Goal: Information Seeking & Learning: Learn about a topic

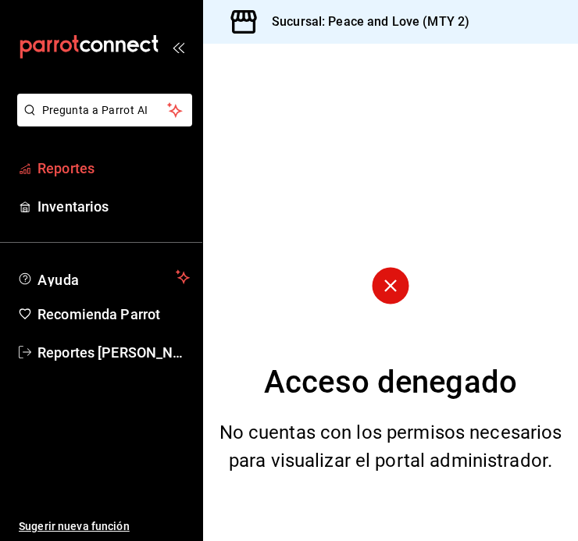
click at [48, 167] on span "Reportes" at bounding box center [113, 168] width 152 height 21
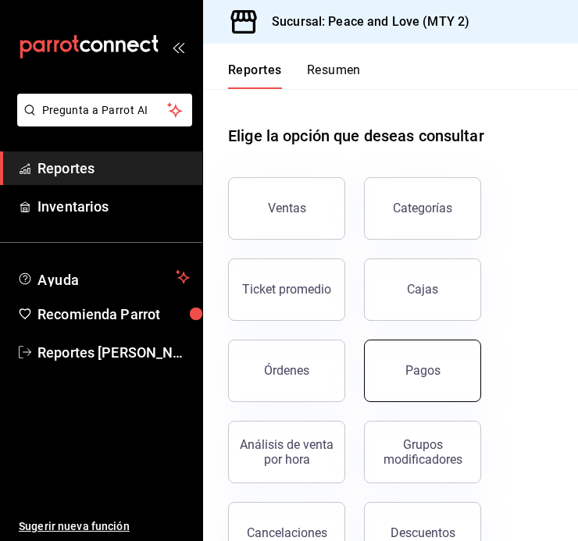
click at [418, 353] on button "Pagos" at bounding box center [422, 371] width 117 height 62
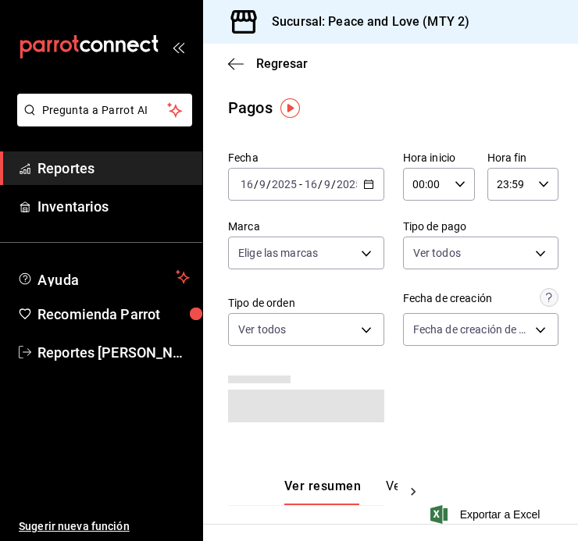
click at [454, 188] on icon "button" at bounding box center [459, 184] width 11 height 11
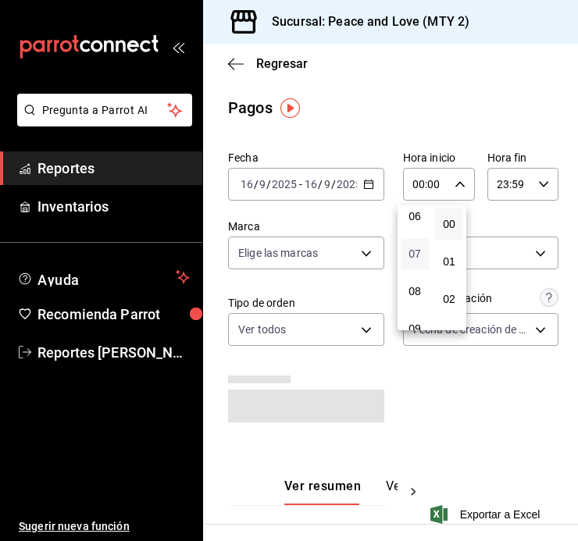
scroll to position [234, 0]
click at [523, 194] on div at bounding box center [289, 270] width 578 height 541
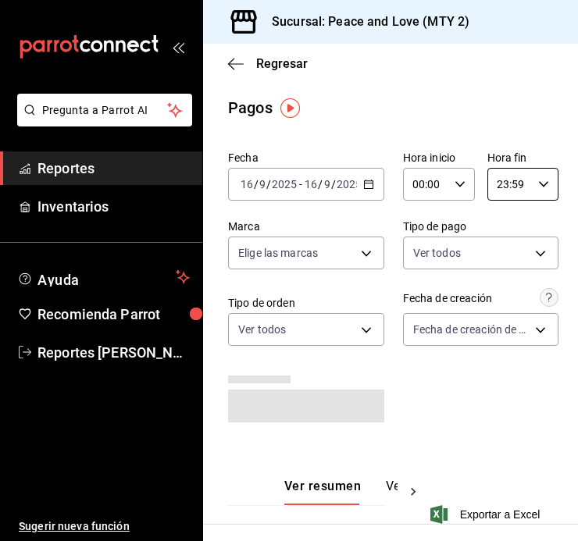
click at [520, 190] on input "23:59" at bounding box center [509, 184] width 45 height 31
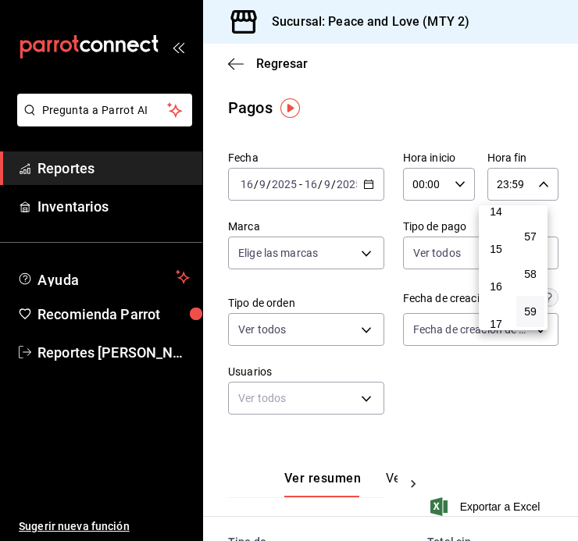
scroll to position [462, 0]
click at [496, 219] on button "12" at bounding box center [496, 211] width 28 height 31
click at [499, 241] on span "11" at bounding box center [495, 246] width 9 height 12
type input "11:59"
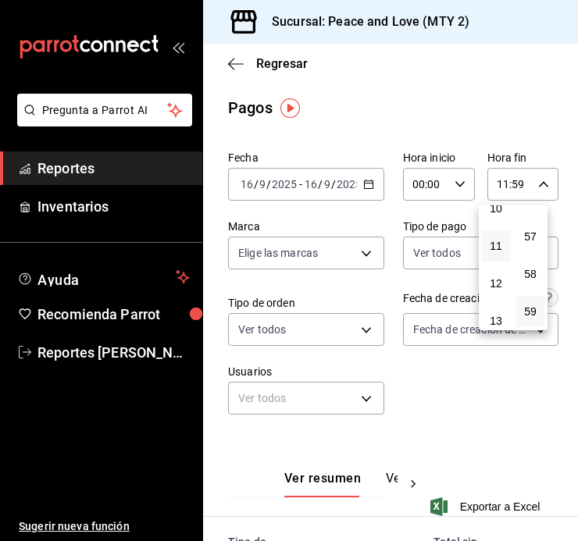
click at [501, 124] on div at bounding box center [289, 270] width 578 height 541
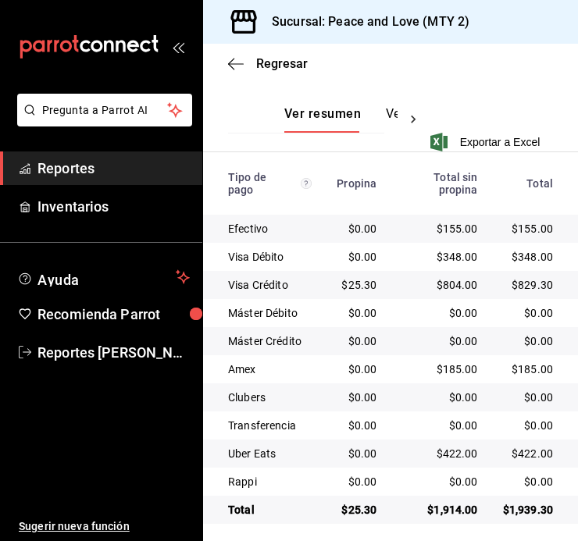
scroll to position [374, 0]
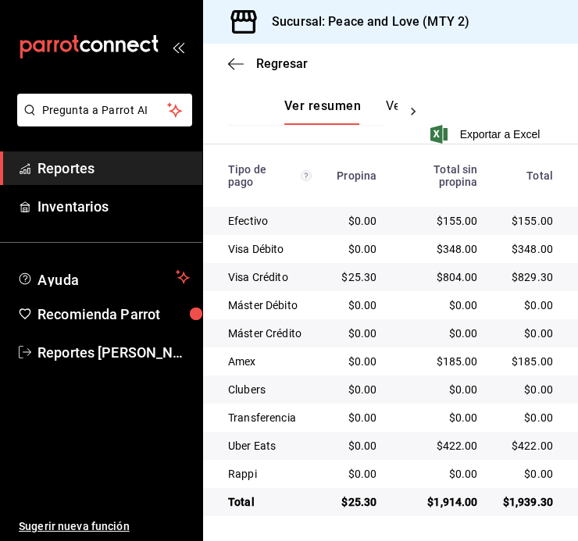
click at [375, 513] on td "$25.30" at bounding box center [356, 502] width 65 height 28
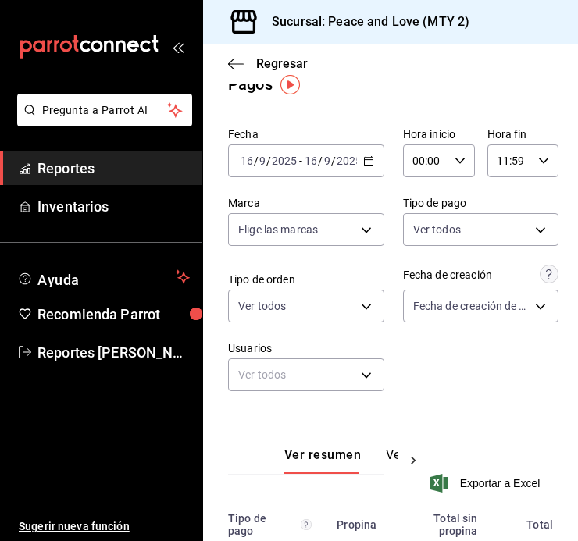
scroll to position [17, 0]
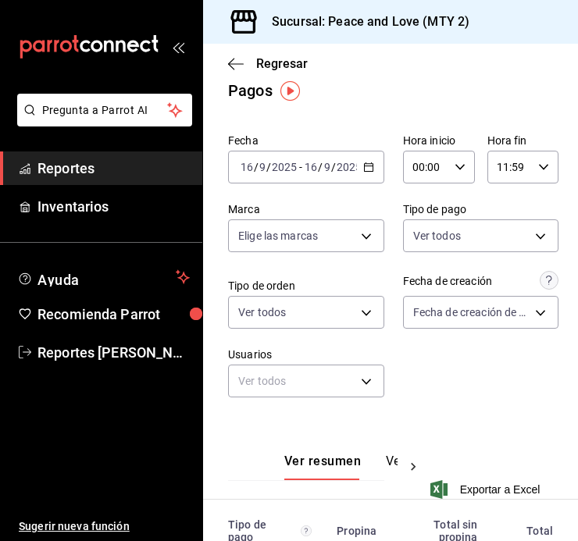
click at [454, 164] on icon "button" at bounding box center [459, 167] width 11 height 11
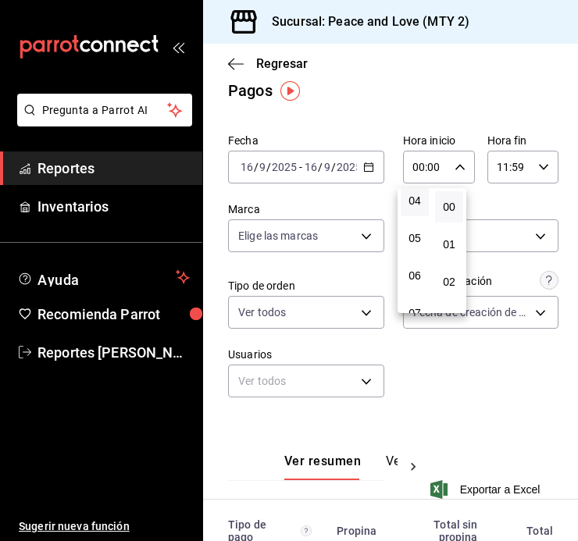
scroll to position [156, 0]
drag, startPoint x: 413, startPoint y: 249, endPoint x: 440, endPoint y: 104, distance: 147.7
click at [440, 104] on div at bounding box center [289, 270] width 578 height 541
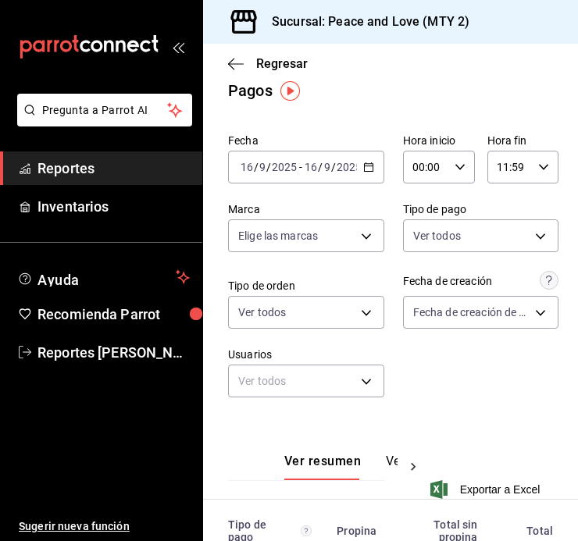
click at [421, 173] on input "00:00" at bounding box center [425, 166] width 45 height 31
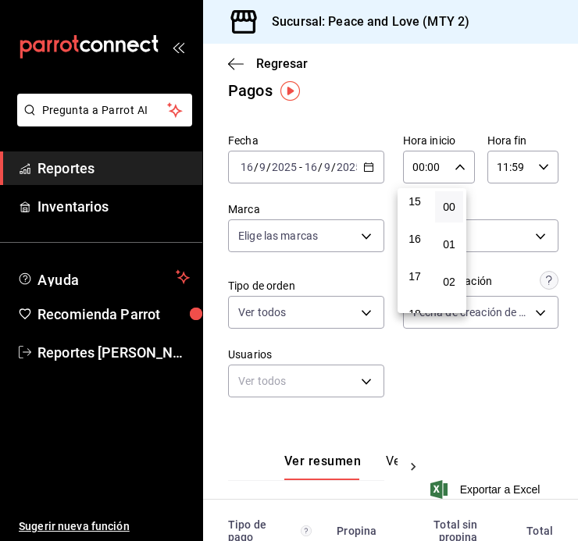
scroll to position [468, 0]
click at [415, 190] on span "12" at bounding box center [414, 188] width 9 height 12
type input "12:00"
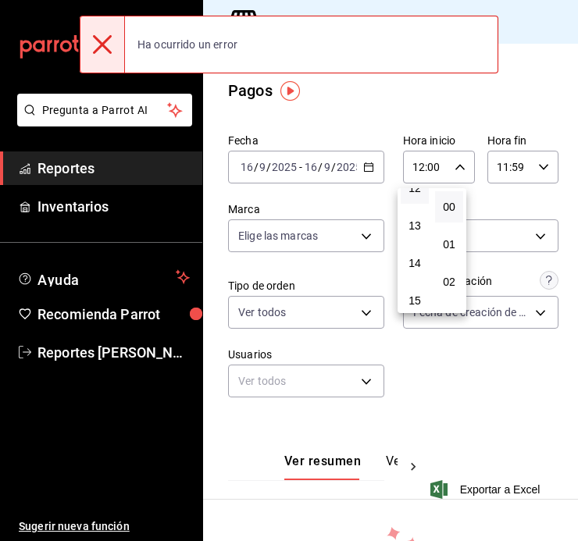
click at [516, 169] on div at bounding box center [289, 270] width 578 height 541
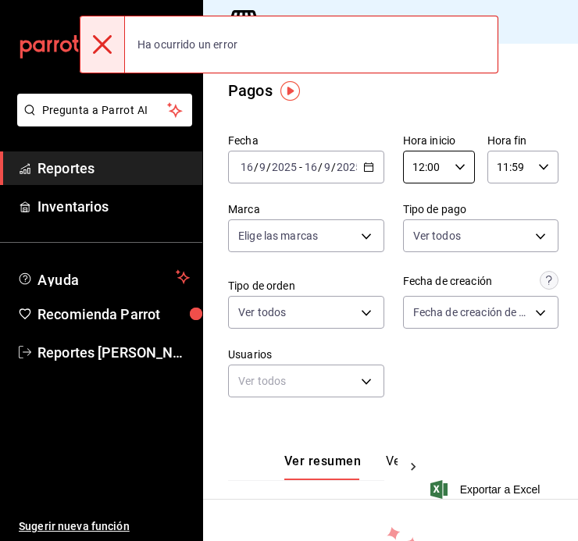
click at [517, 167] on input "11:59" at bounding box center [509, 166] width 45 height 31
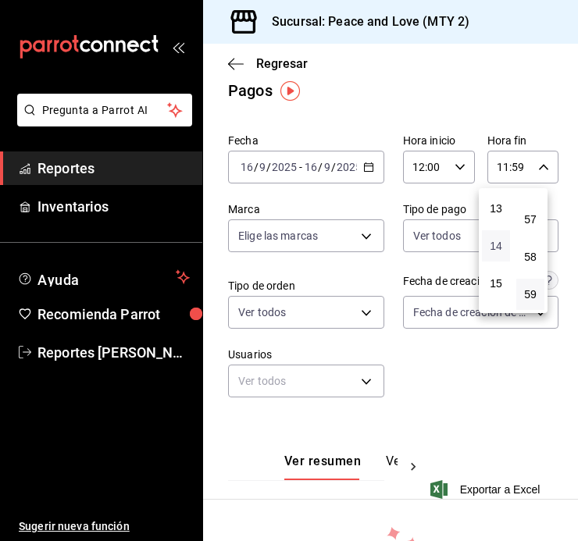
scroll to position [490, 0]
click at [497, 244] on span "14" at bounding box center [495, 241] width 9 height 12
type input "14:59"
click at [549, 119] on div at bounding box center [289, 270] width 578 height 541
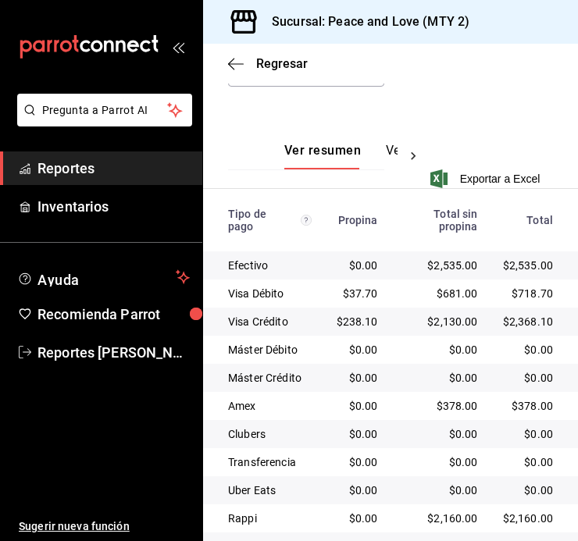
scroll to position [374, 0]
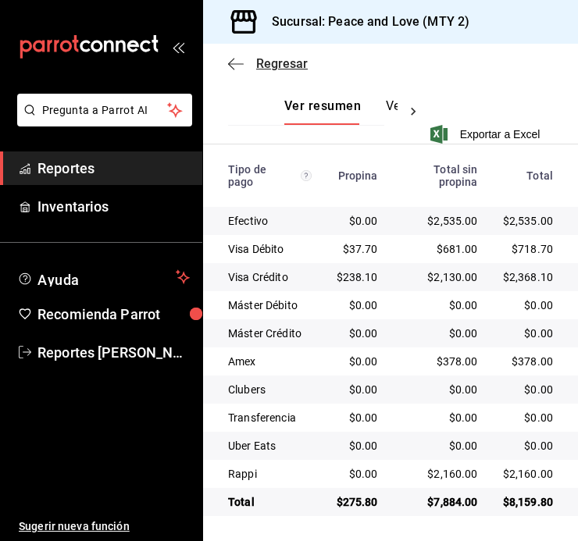
click at [291, 66] on span "Regresar" at bounding box center [282, 63] width 52 height 15
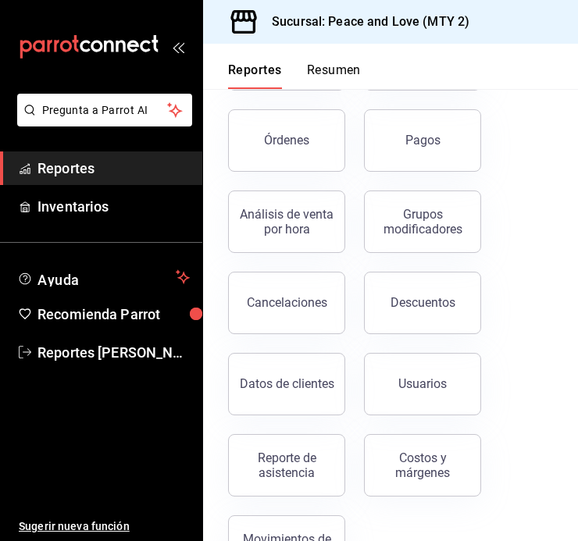
scroll to position [292, 0]
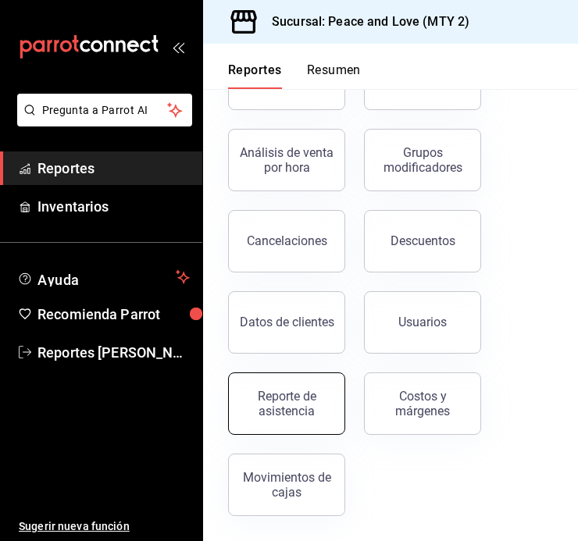
click at [303, 427] on button "Reporte de asistencia" at bounding box center [286, 403] width 117 height 62
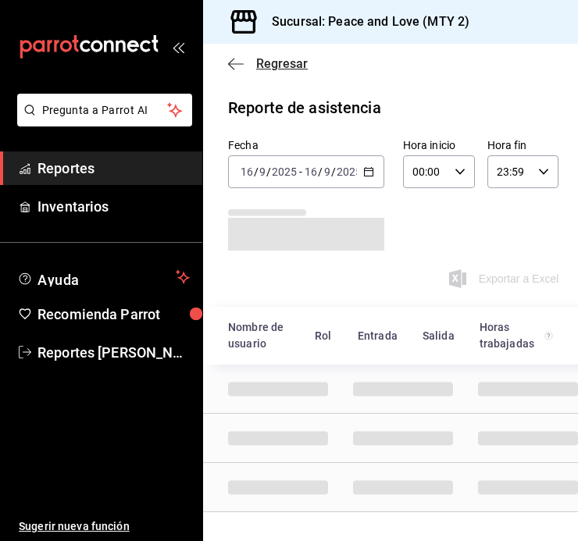
click at [269, 73] on div "Regresar" at bounding box center [390, 64] width 375 height 40
click at [267, 67] on span "Regresar" at bounding box center [282, 63] width 52 height 15
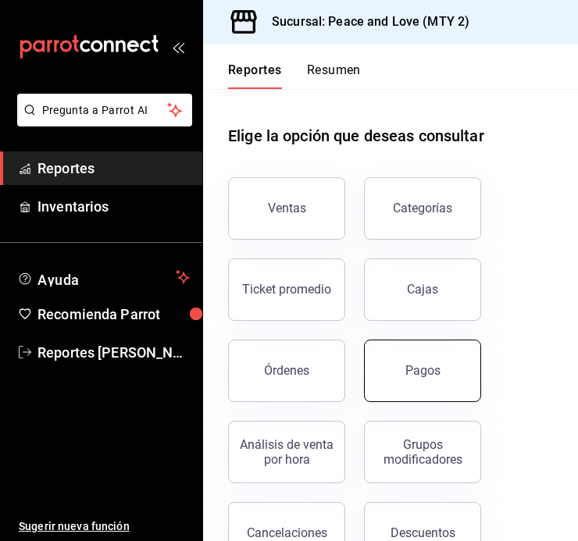
click at [412, 381] on button "Pagos" at bounding box center [422, 371] width 117 height 62
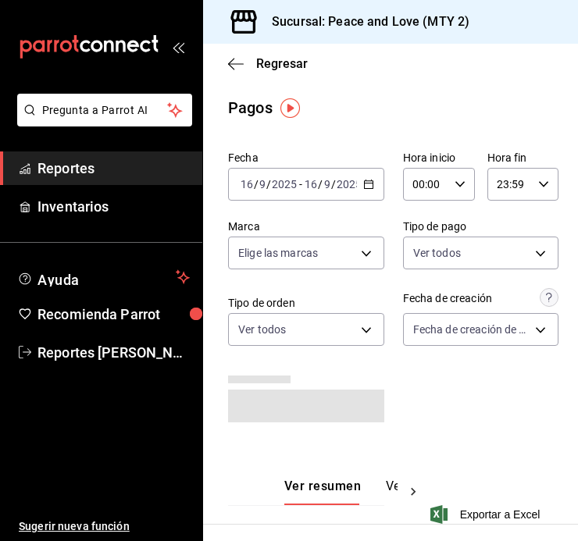
click at [498, 176] on input "23:59" at bounding box center [509, 184] width 45 height 31
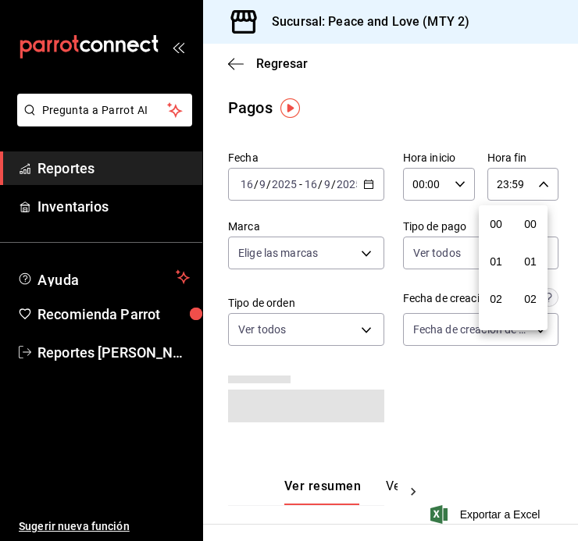
scroll to position [2123, 0]
click at [496, 119] on div at bounding box center [289, 270] width 578 height 541
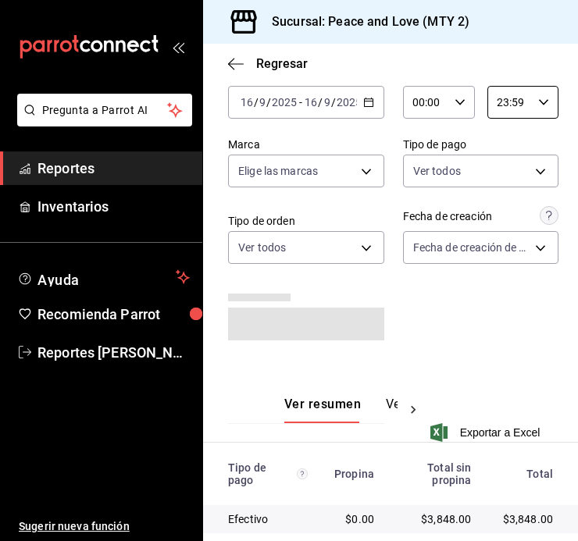
scroll to position [137, 0]
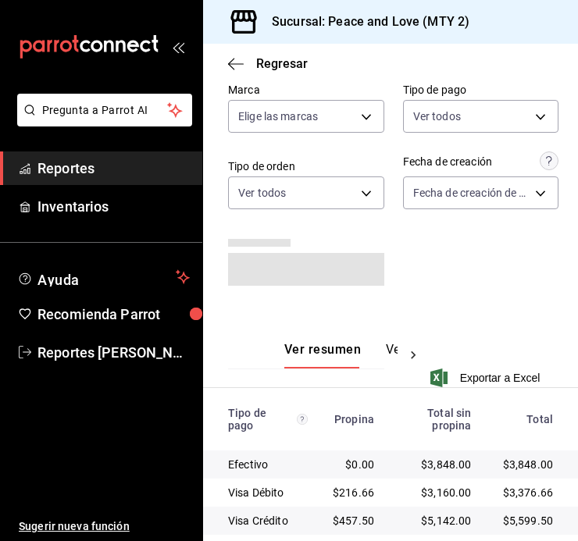
click at [494, 219] on div "Fecha [DATE] [DATE] - [DATE] [DATE] Hora inicio 00:00 Hora inicio Hora fin 23:5…" at bounding box center [390, 156] width 325 height 297
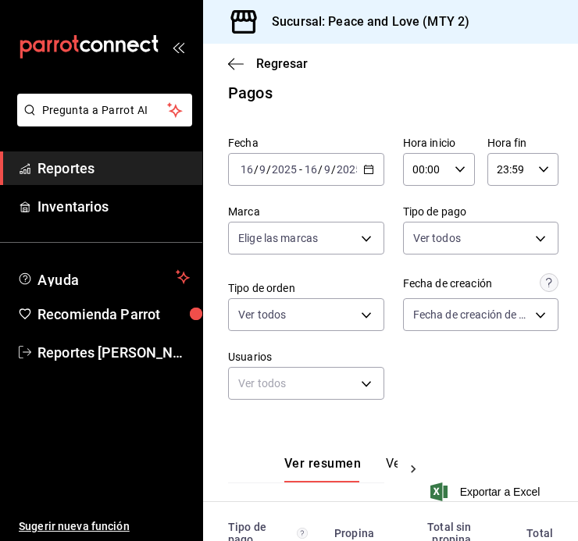
scroll to position [2, 0]
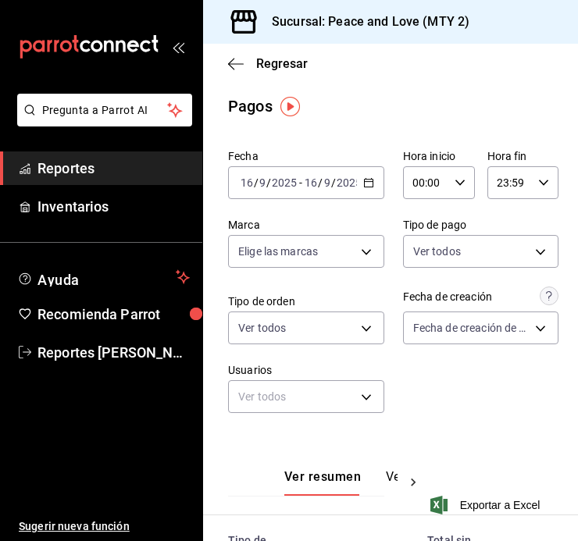
click at [423, 185] on input "00:00" at bounding box center [425, 182] width 45 height 31
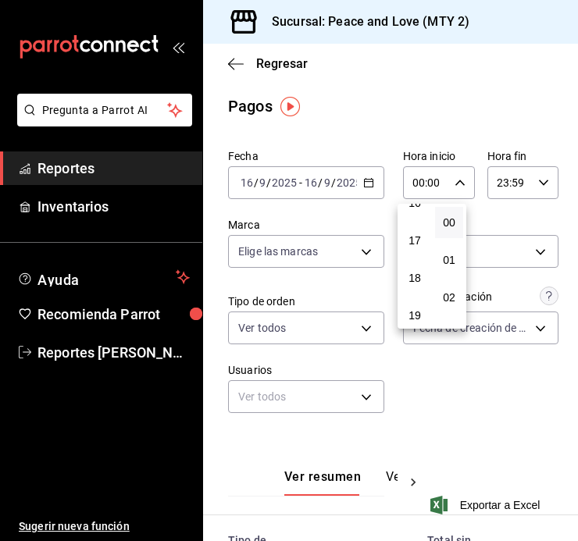
scroll to position [618, 0]
click at [418, 210] on button "16" at bounding box center [414, 203] width 28 height 31
click at [418, 248] on span "15" at bounding box center [414, 244] width 9 height 12
type input "15:00"
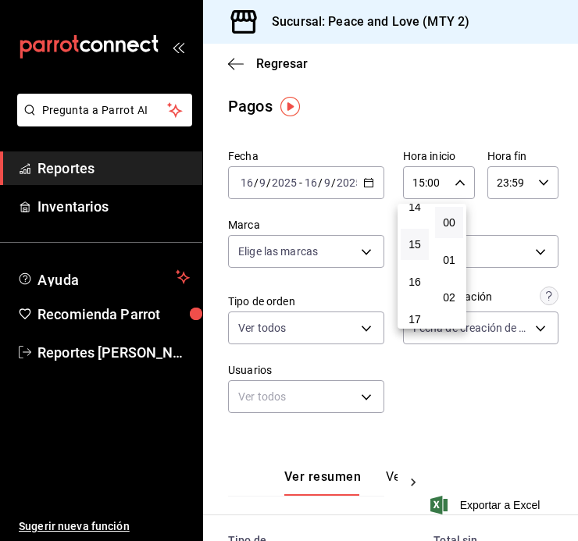
click at [511, 176] on div at bounding box center [289, 270] width 578 height 541
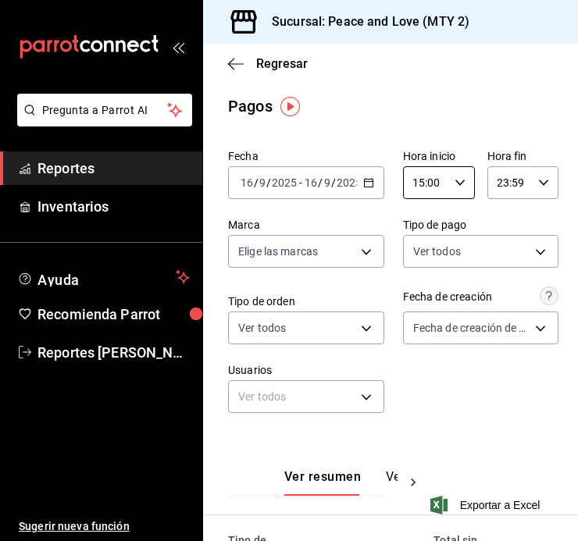
click at [514, 186] on input "23:59" at bounding box center [509, 182] width 45 height 31
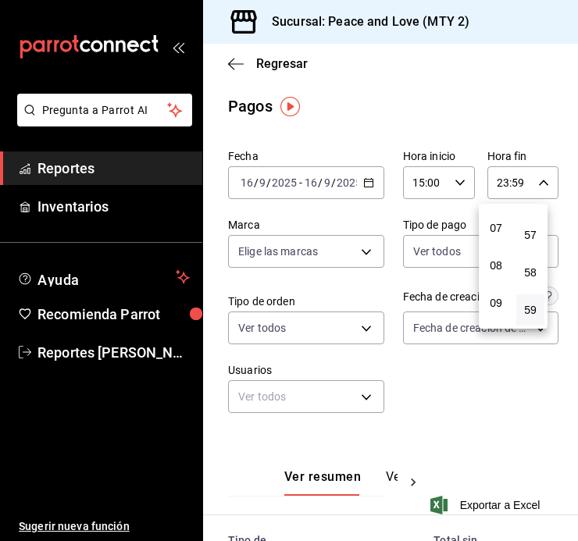
scroll to position [703, 0]
click at [496, 240] on button "19" at bounding box center [496, 231] width 28 height 31
click at [571, 194] on div at bounding box center [289, 270] width 578 height 541
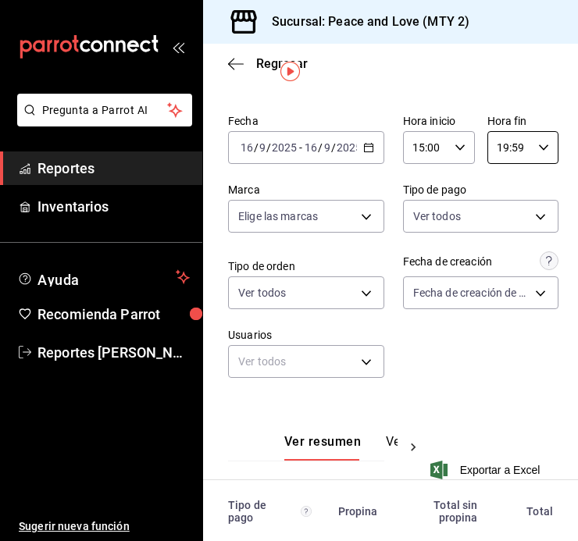
scroll to position [10, 0]
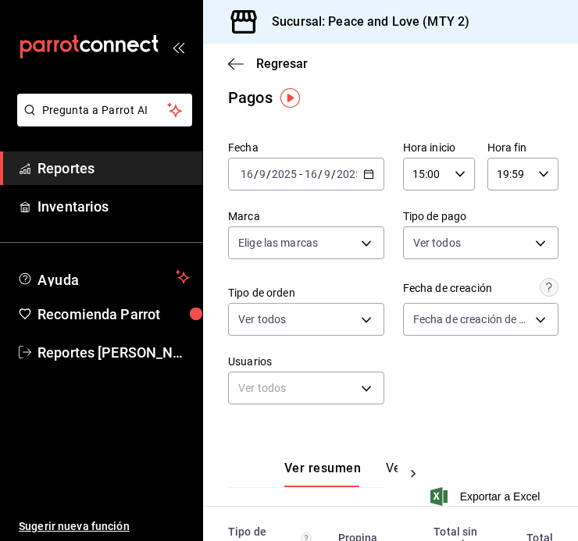
click at [507, 176] on input "19:59" at bounding box center [509, 173] width 45 height 31
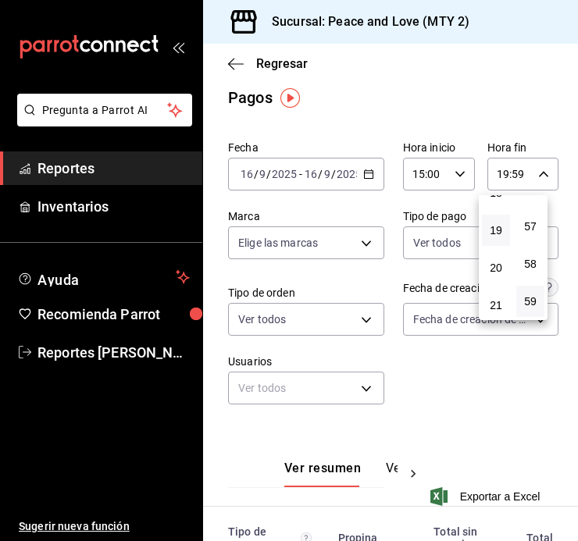
scroll to position [696, 0]
click at [498, 195] on span "18" at bounding box center [495, 192] width 9 height 12
type input "18:59"
drag, startPoint x: 575, startPoint y: 201, endPoint x: 561, endPoint y: 361, distance: 159.9
click at [561, 361] on div at bounding box center [289, 270] width 578 height 541
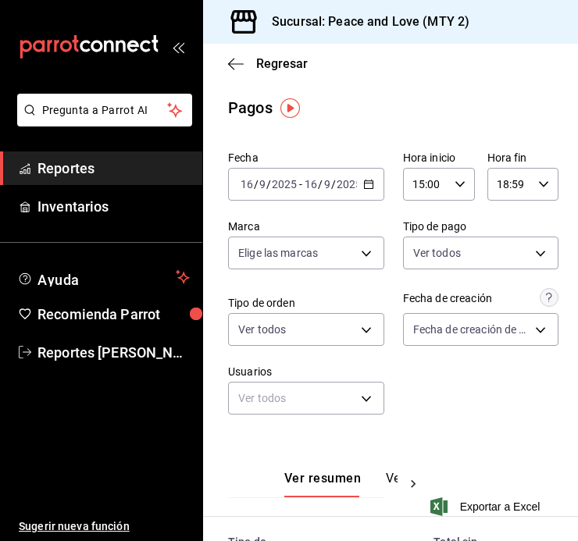
click at [468, 384] on div "Fecha [DATE] [DATE] - [DATE] [DATE] Hora inicio 15:00 Hora inicio Hora fin 18:5…" at bounding box center [390, 288] width 325 height 289
click at [457, 184] on div "15:00 Hora inicio" at bounding box center [439, 184] width 72 height 33
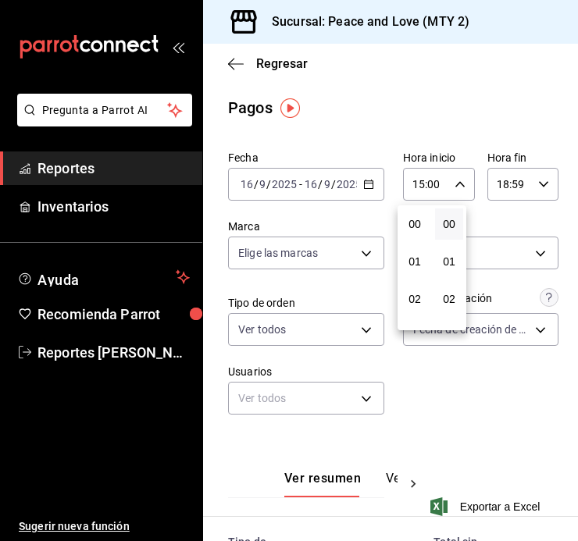
scroll to position [562, 0]
drag, startPoint x: 418, startPoint y: 299, endPoint x: 419, endPoint y: 290, distance: 9.5
click at [418, 297] on span "17" at bounding box center [414, 299] width 9 height 12
click at [415, 274] on span "20" at bounding box center [414, 277] width 9 height 12
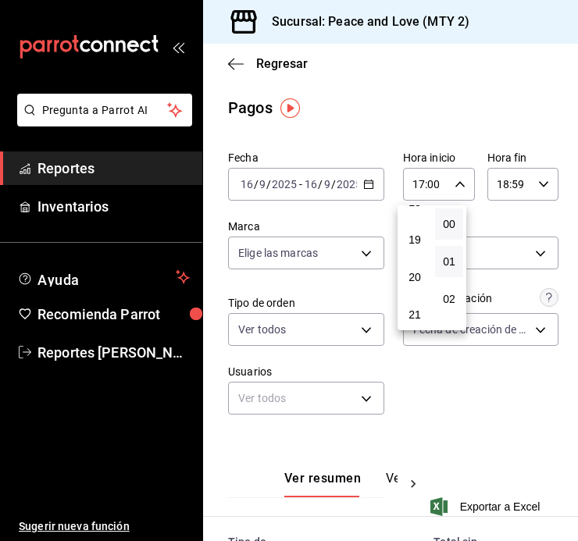
type input "20:00"
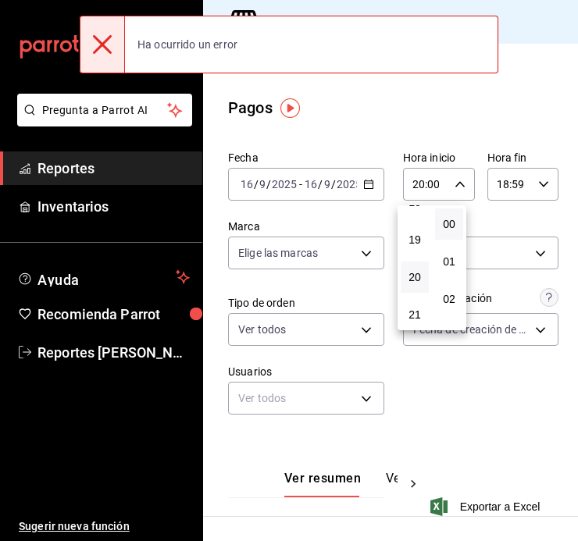
click at [518, 186] on div at bounding box center [289, 270] width 578 height 541
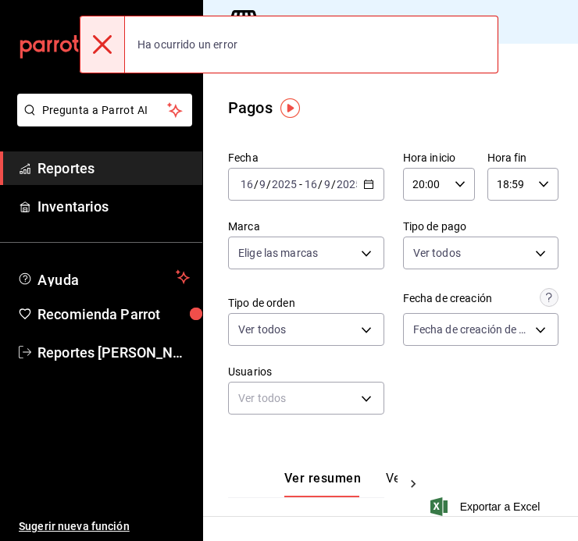
click at [522, 183] on div "18:59 Hora fin" at bounding box center [523, 184] width 72 height 33
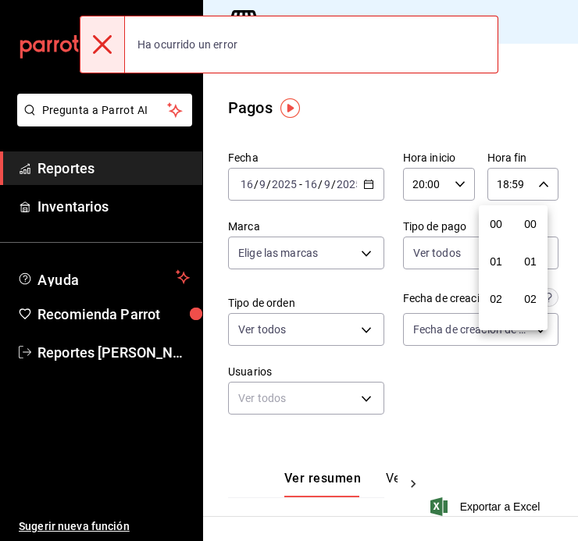
scroll to position [2123, 0]
click at [523, 183] on div at bounding box center [289, 270] width 578 height 541
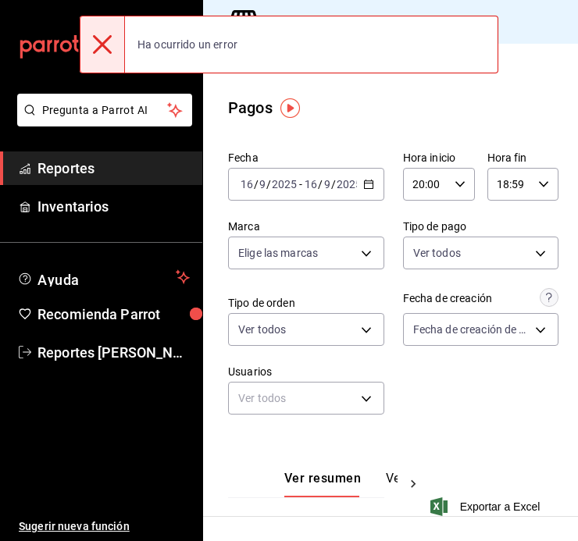
click at [518, 189] on input "18:59" at bounding box center [509, 184] width 45 height 31
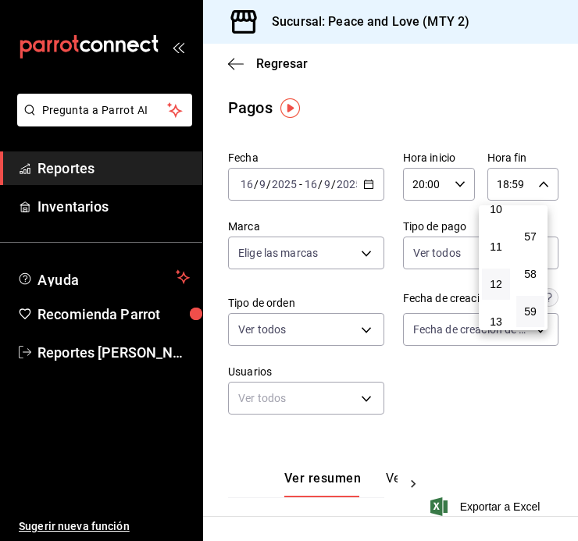
scroll to position [390, 0]
drag, startPoint x: 500, startPoint y: 276, endPoint x: 521, endPoint y: 354, distance: 80.1
click at [525, 368] on div at bounding box center [289, 270] width 578 height 541
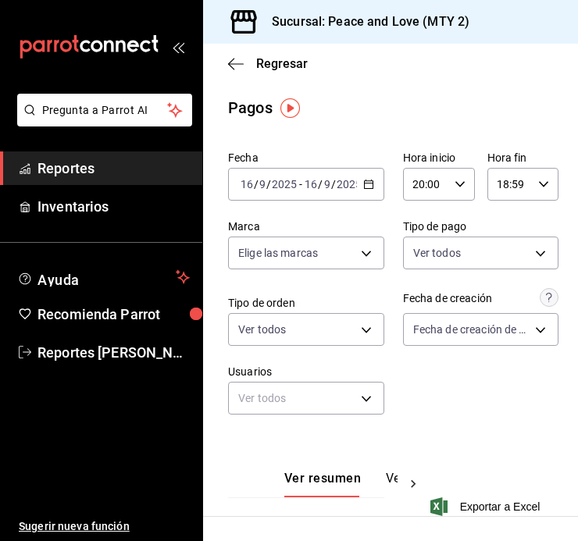
click at [514, 182] on input "18:59" at bounding box center [509, 184] width 45 height 31
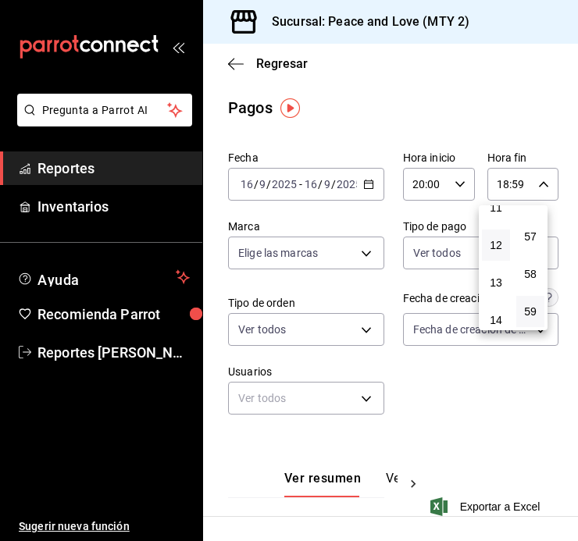
scroll to position [518, 0]
drag, startPoint x: 499, startPoint y: 251, endPoint x: 505, endPoint y: 378, distance: 126.6
click at [506, 378] on div at bounding box center [289, 270] width 578 height 541
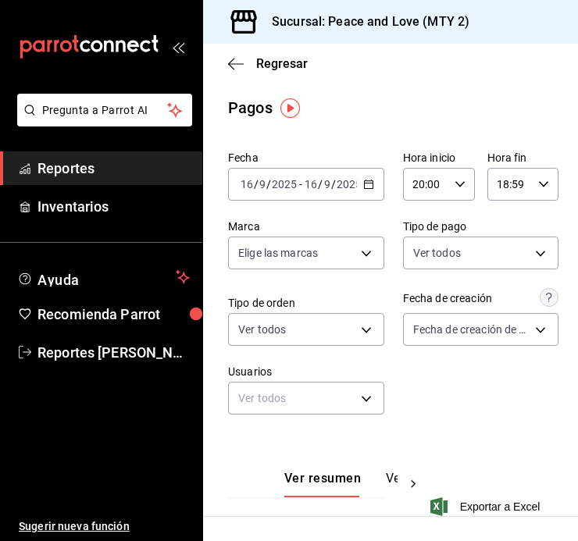
click at [506, 190] on input "18:59" at bounding box center [509, 184] width 45 height 31
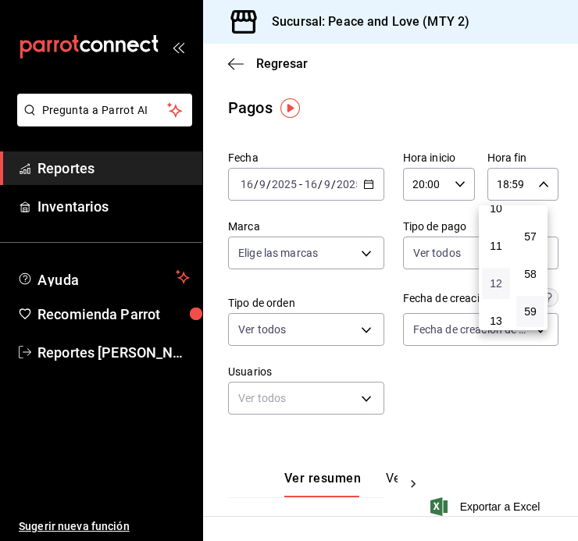
scroll to position [468, 0]
drag, startPoint x: 498, startPoint y: 285, endPoint x: 503, endPoint y: 315, distance: 30.8
click at [503, 315] on button "15" at bounding box center [496, 317] width 28 height 31
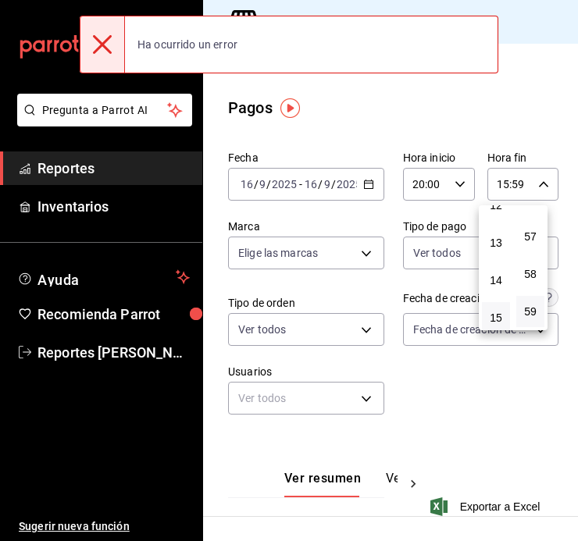
click at [503, 312] on button "15" at bounding box center [496, 317] width 28 height 31
click at [500, 312] on span "23" at bounding box center [495, 311] width 9 height 12
type input "23:59"
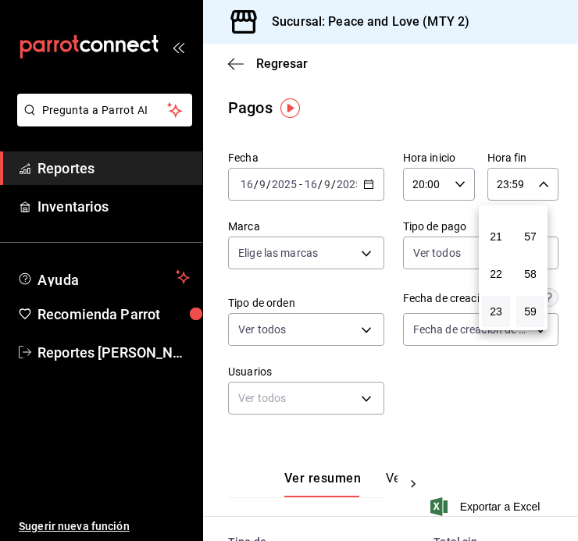
drag, startPoint x: 572, startPoint y: 318, endPoint x: 577, endPoint y: 394, distance: 75.9
click at [576, 394] on div at bounding box center [289, 270] width 578 height 541
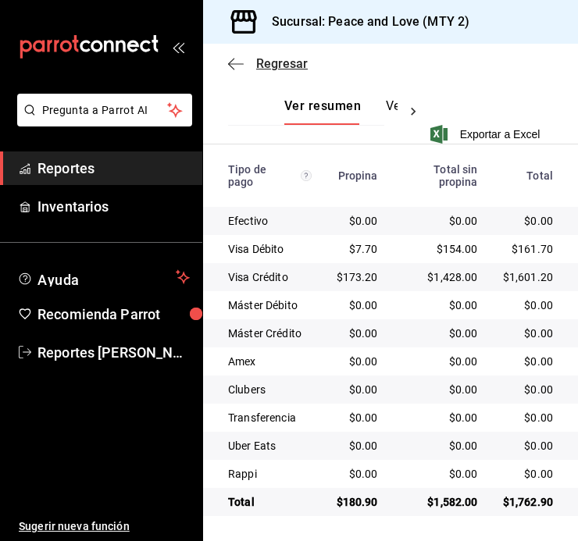
click at [268, 69] on span "Regresar" at bounding box center [282, 63] width 52 height 15
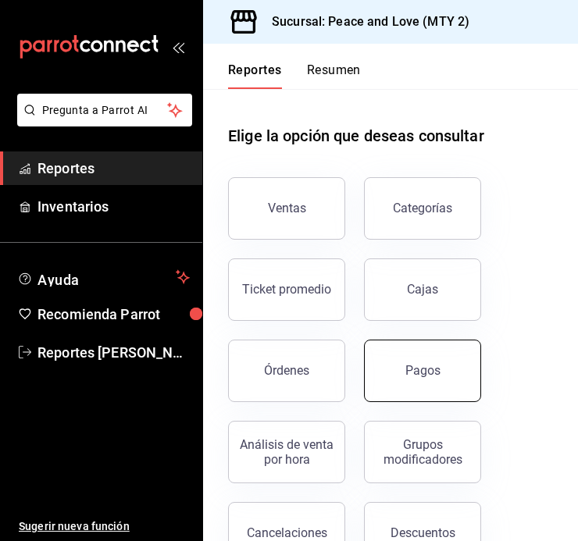
click at [425, 366] on div "Pagos" at bounding box center [422, 370] width 35 height 15
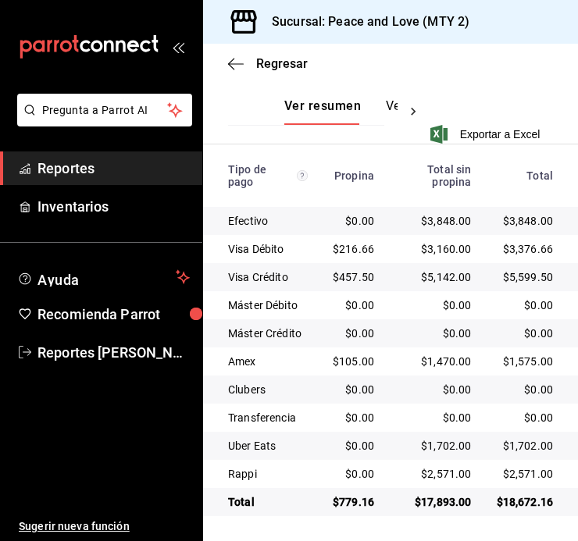
scroll to position [374, 0]
drag, startPoint x: 87, startPoint y: 425, endPoint x: 116, endPoint y: 308, distance: 120.4
click at [87, 425] on ul "Sugerir nueva función" at bounding box center [101, 455] width 202 height 173
click at [280, 66] on span "Regresar" at bounding box center [282, 63] width 52 height 15
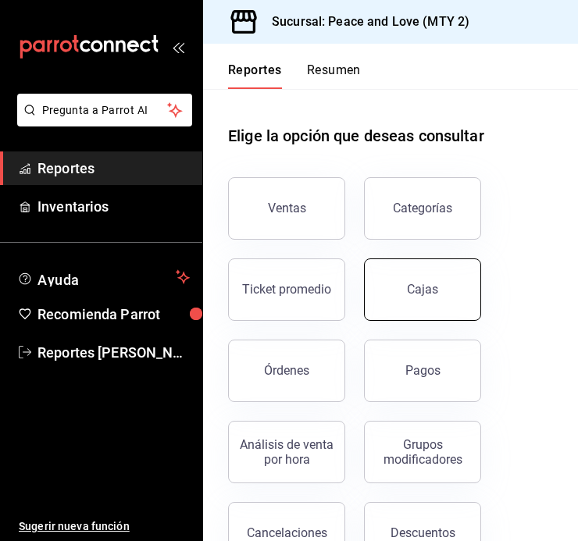
click at [390, 290] on link "Cajas" at bounding box center [422, 289] width 117 height 62
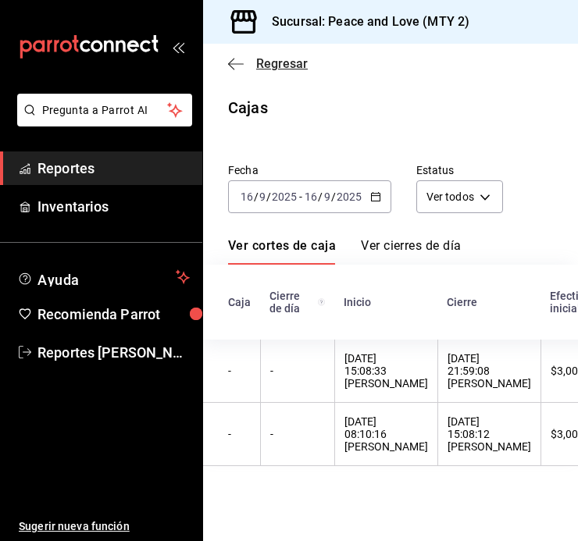
click at [264, 61] on span "Regresar" at bounding box center [282, 63] width 52 height 15
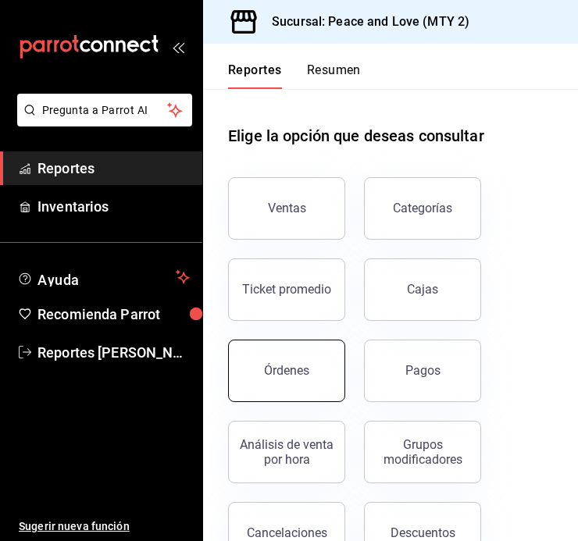
click at [315, 369] on button "Órdenes" at bounding box center [286, 371] width 117 height 62
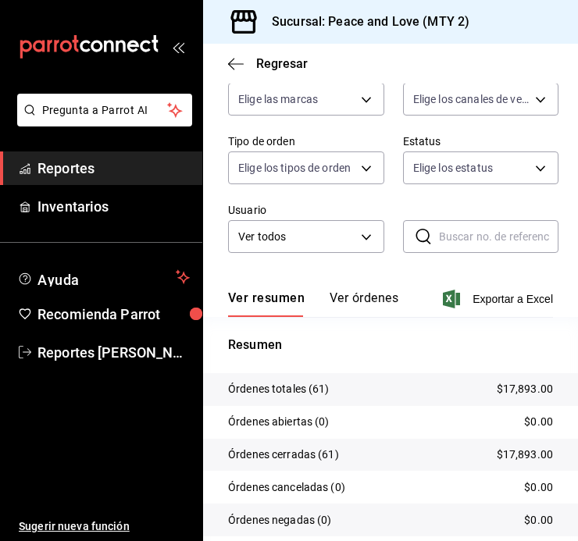
scroll to position [187, 0]
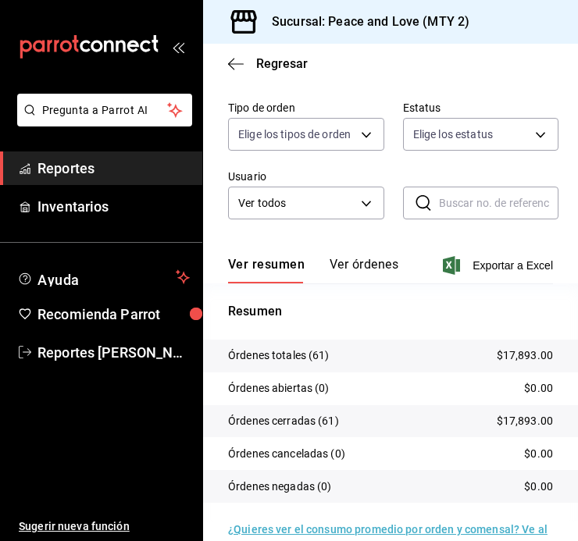
click at [319, 180] on div "Ver todos ALL" at bounding box center [306, 199] width 156 height 39
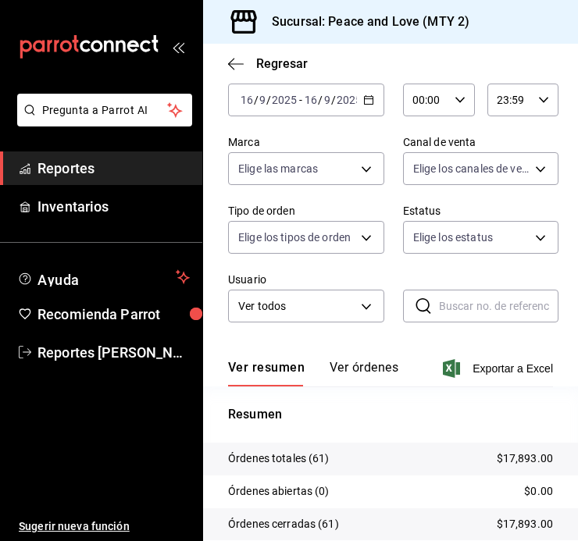
scroll to position [79, 0]
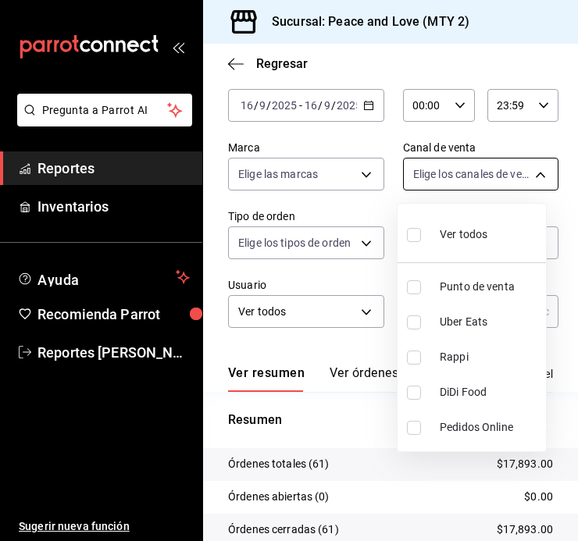
click at [489, 182] on body "Pregunta a Parrot AI Reportes Inventarios Ayuda Recomienda Parrot Reportes [PER…" at bounding box center [289, 270] width 578 height 541
click at [418, 319] on input "checkbox" at bounding box center [414, 322] width 14 height 14
checkbox input "true"
type input "UBER_EATS"
click at [296, 280] on div at bounding box center [289, 270] width 578 height 541
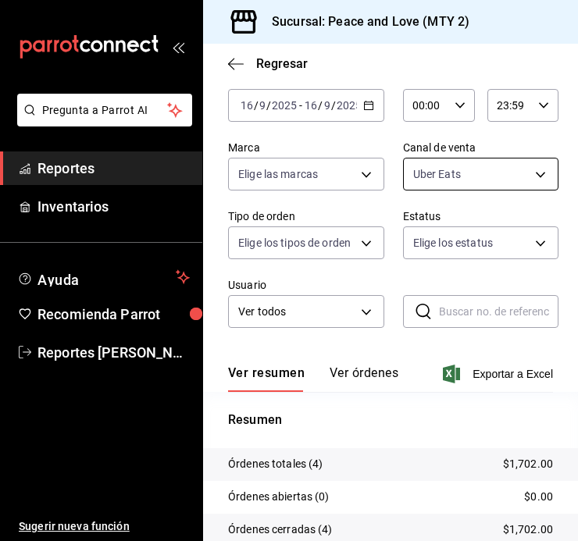
click at [452, 181] on body "Pregunta a Parrot AI Reportes Inventarios Ayuda Recomienda Parrot Reportes [PER…" at bounding box center [289, 270] width 578 height 541
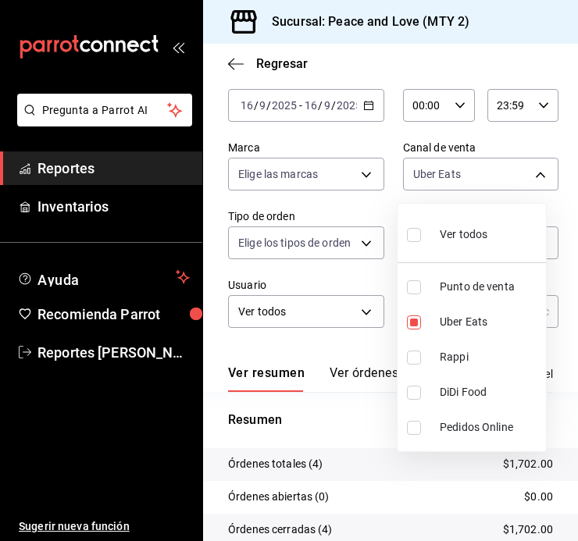
click at [412, 352] on input "checkbox" at bounding box center [414, 357] width 14 height 14
checkbox input "true"
type input "UBER_EATS,RAPPI"
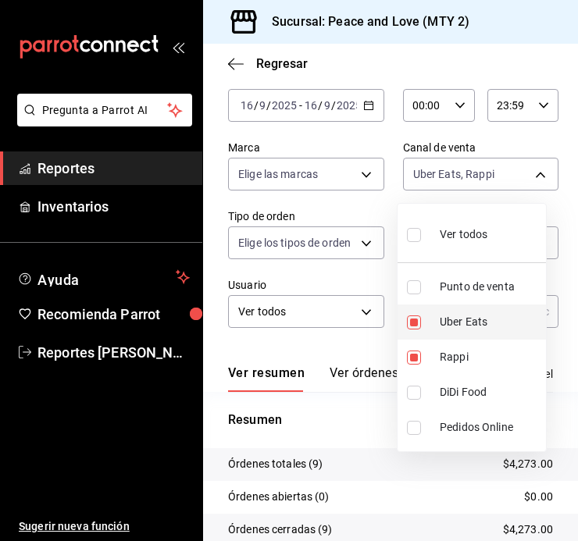
click at [415, 317] on input "checkbox" at bounding box center [414, 322] width 14 height 14
checkbox input "false"
type input "RAPPI"
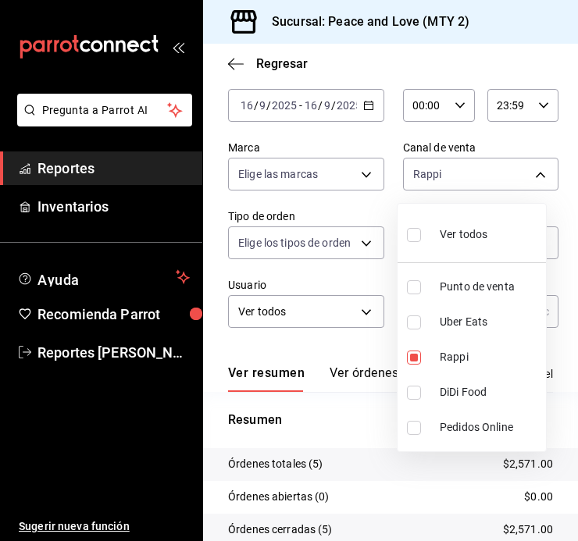
click at [282, 63] on div at bounding box center [289, 270] width 578 height 541
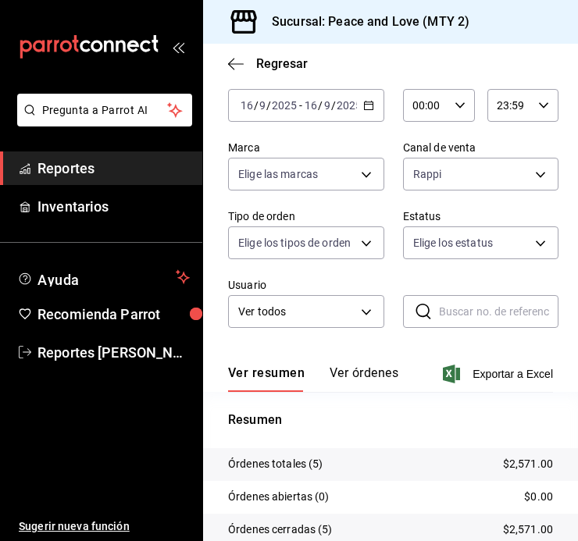
click at [282, 63] on span "Regresar" at bounding box center [282, 63] width 52 height 15
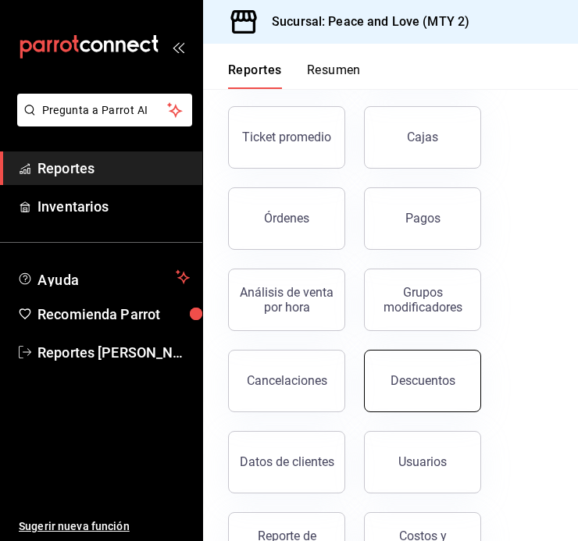
scroll to position [156, 0]
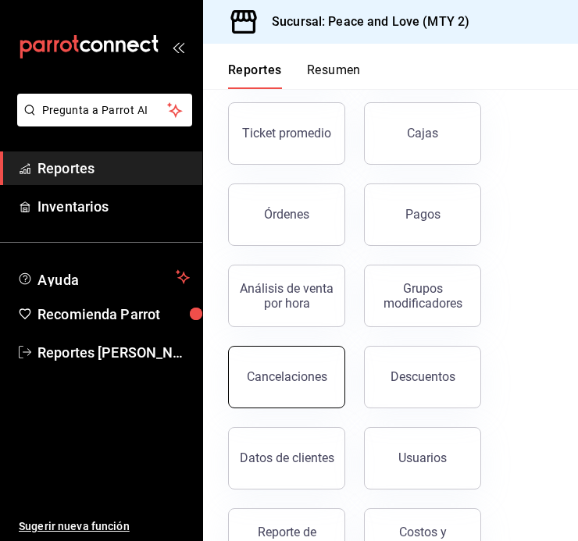
click at [310, 361] on button "Cancelaciones" at bounding box center [286, 377] width 117 height 62
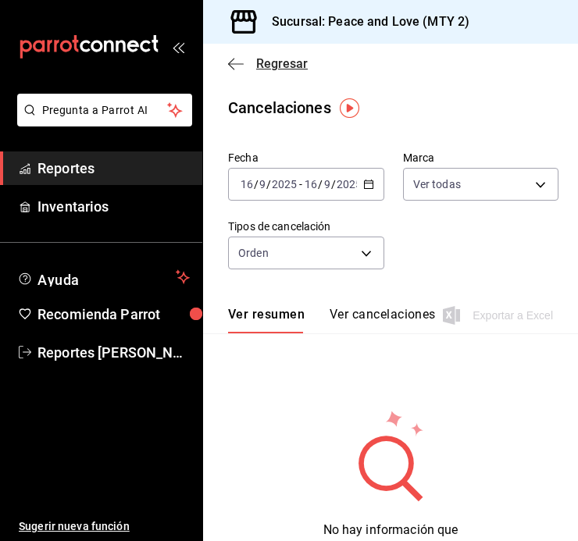
click at [284, 65] on span "Regresar" at bounding box center [282, 63] width 52 height 15
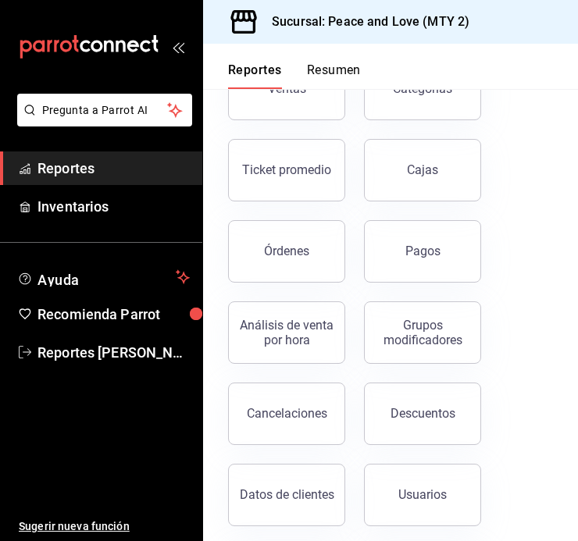
scroll to position [171, 0]
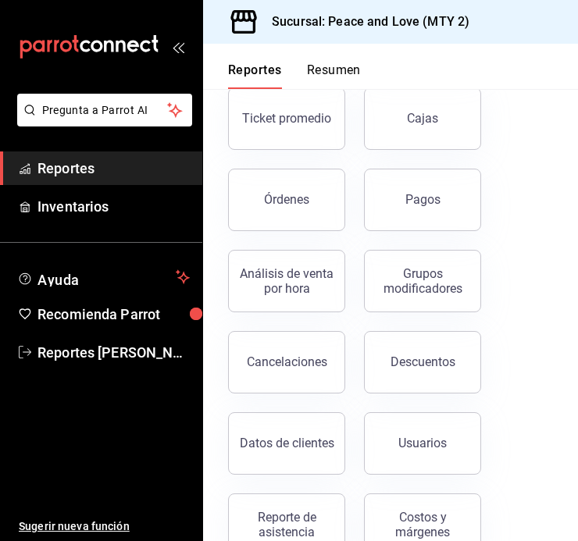
click at [430, 375] on button "Descuentos" at bounding box center [422, 362] width 117 height 62
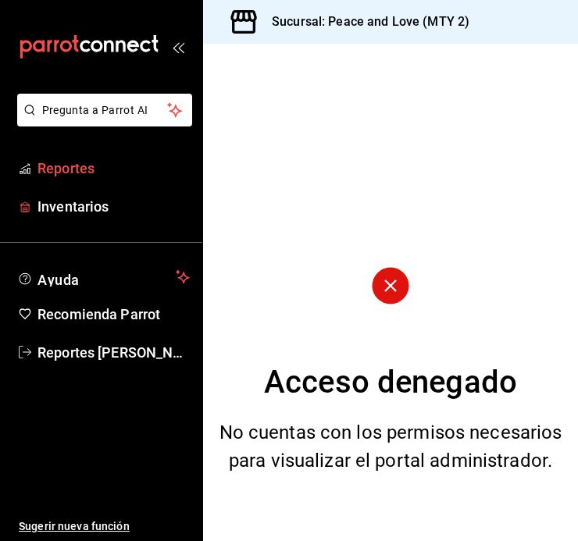
click at [69, 172] on span "Reportes" at bounding box center [113, 168] width 152 height 21
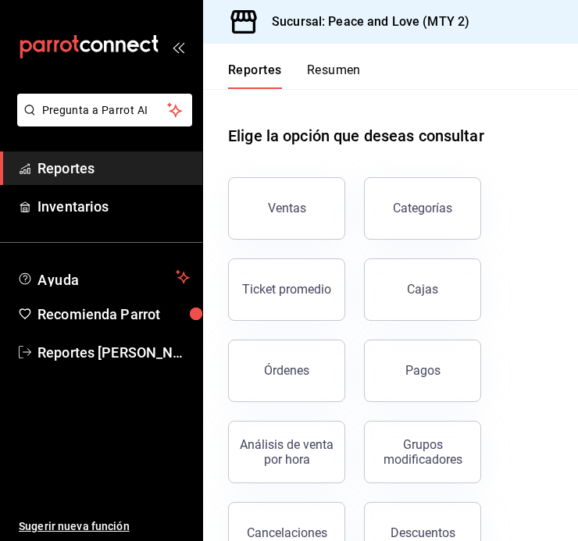
click at [73, 168] on span "Reportes" at bounding box center [113, 168] width 152 height 21
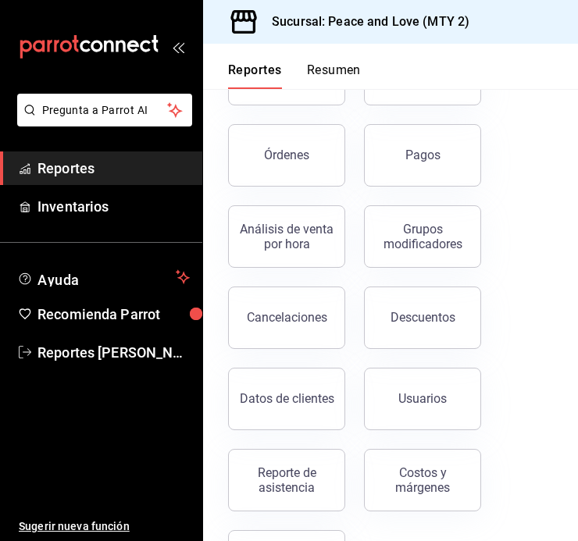
scroll to position [225, 0]
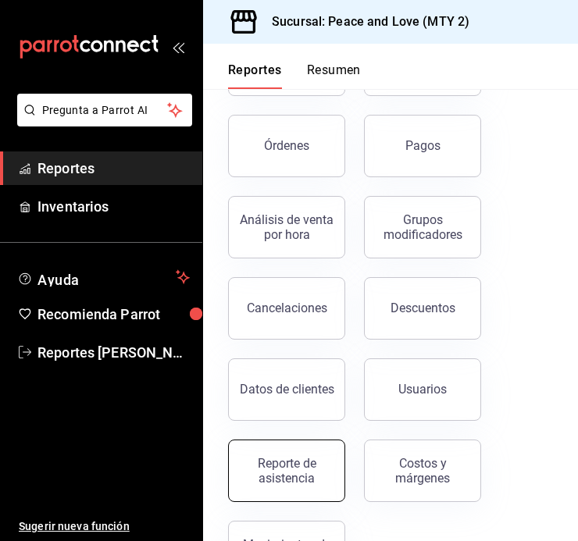
click at [265, 471] on div "Reporte de asistencia" at bounding box center [286, 471] width 97 height 30
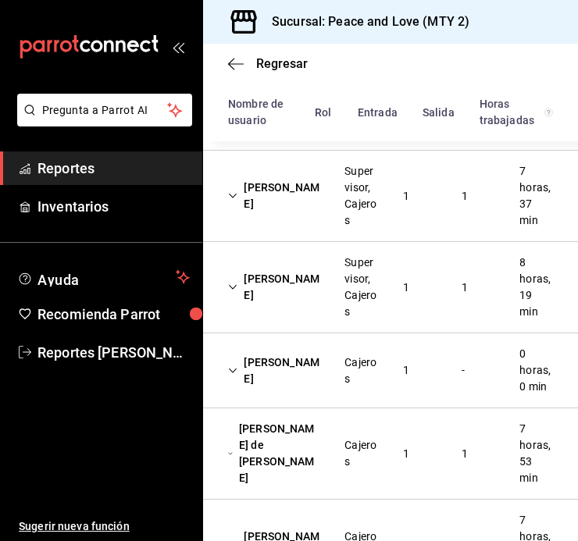
scroll to position [418, 0]
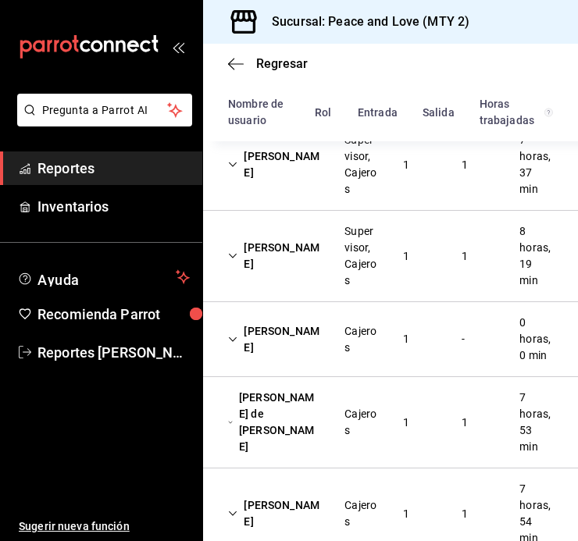
click at [393, 251] on div "1" at bounding box center [405, 256] width 31 height 29
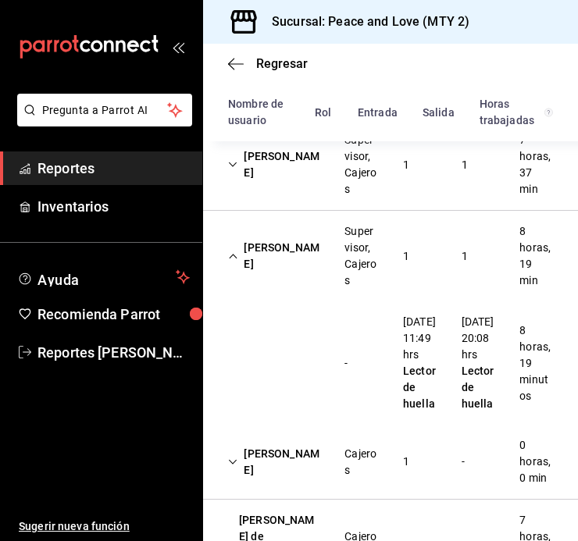
click at [393, 251] on div "1" at bounding box center [405, 256] width 31 height 29
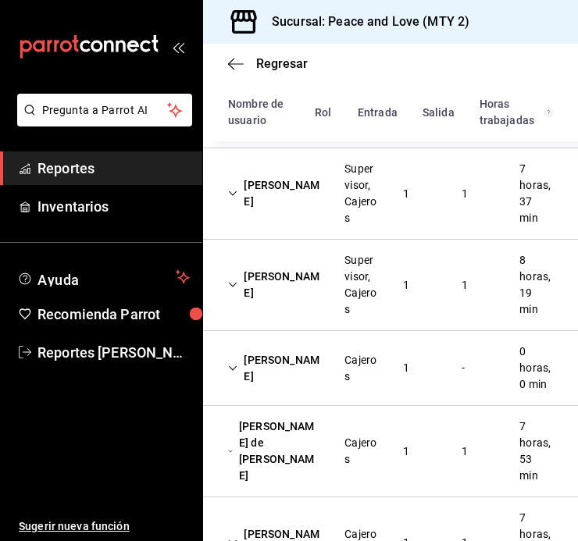
scroll to position [383, 0]
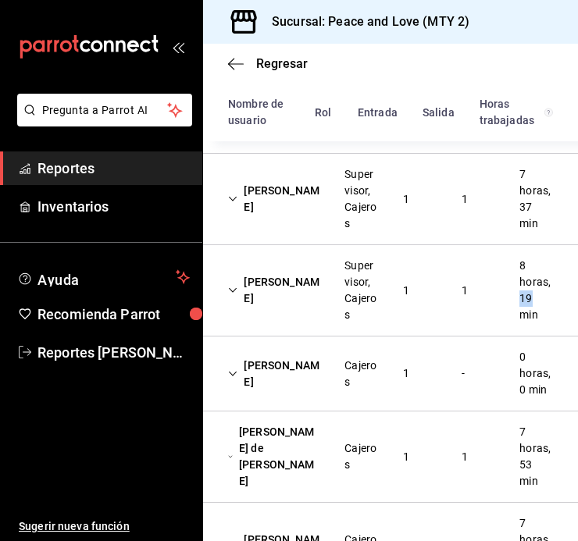
drag, startPoint x: 564, startPoint y: 300, endPoint x: 555, endPoint y: 276, distance: 25.7
click at [555, 276] on div "Paola Yamilet Celedon Flores Supervisor, Cajeros 1 1 8 horas, 19 min" at bounding box center [390, 290] width 375 height 91
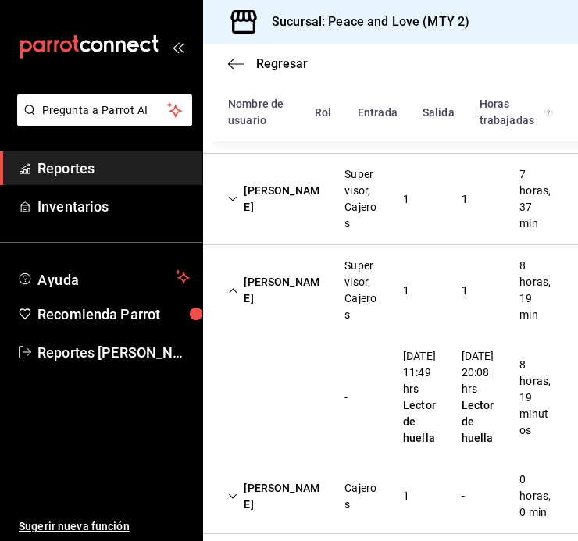
click at [495, 282] on div "Paola Yamilet Celedon Flores Supervisor, Cajeros 1 1 8 horas, 19 min" at bounding box center [390, 290] width 375 height 91
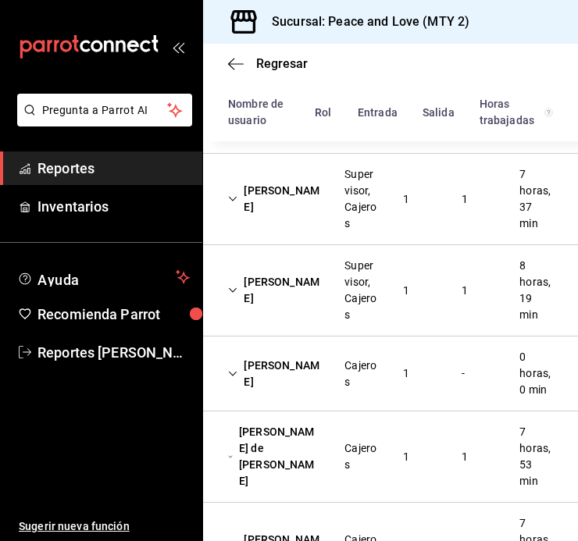
click at [437, 246] on div "Paola Yamilet Celedon Flores Supervisor, Cajeros 1 1 8 horas, 19 min" at bounding box center [390, 290] width 375 height 91
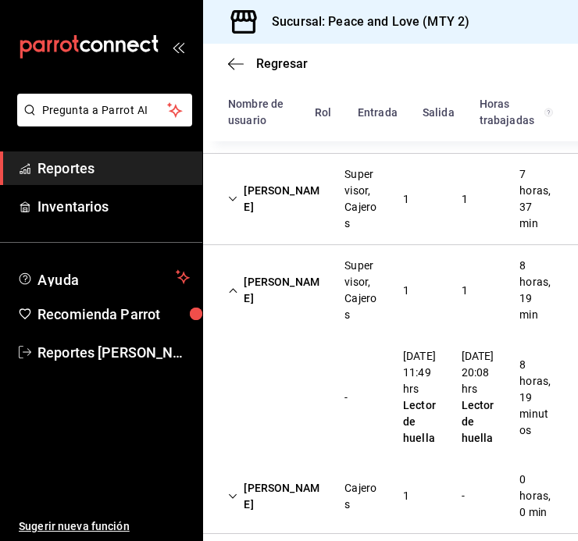
click at [448, 240] on div "Francisco Juarez Supervisor, Cajeros 1 1 7 horas, 37 min" at bounding box center [390, 199] width 375 height 91
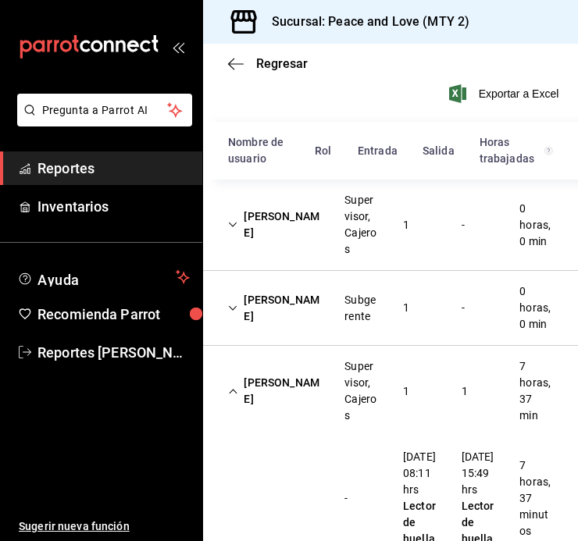
scroll to position [180, 0]
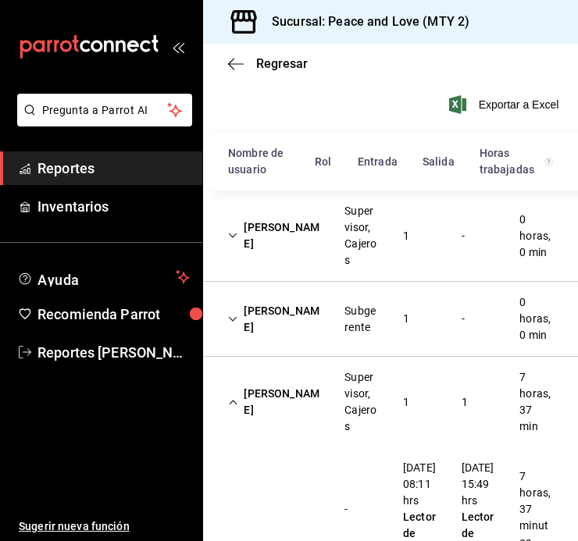
click at [422, 301] on div "Janeth Anaid Ruano Romero Subgerente 1 - 0 horas, 0 min" at bounding box center [390, 319] width 375 height 75
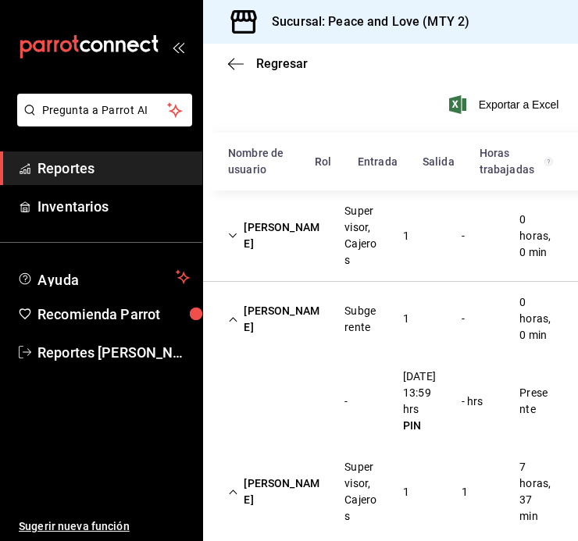
click at [411, 257] on div "Cielo Ayala García Supervisor, Cajeros 1 - 0 horas, 0 min" at bounding box center [390, 235] width 375 height 91
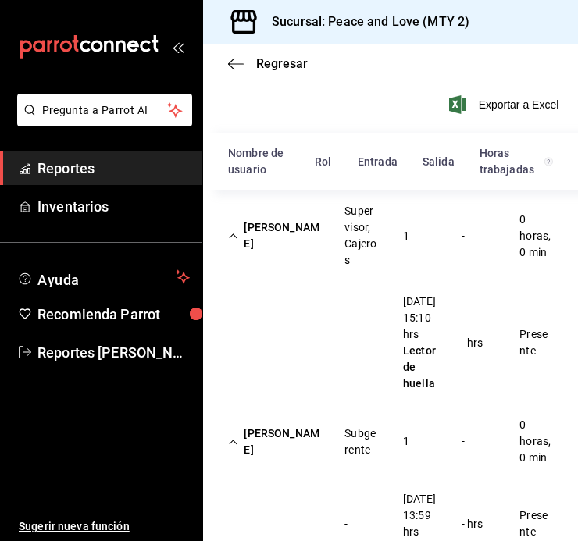
click at [411, 257] on div "Cielo Ayala García Supervisor, Cajeros 1 - 0 horas, 0 min" at bounding box center [390, 235] width 375 height 91
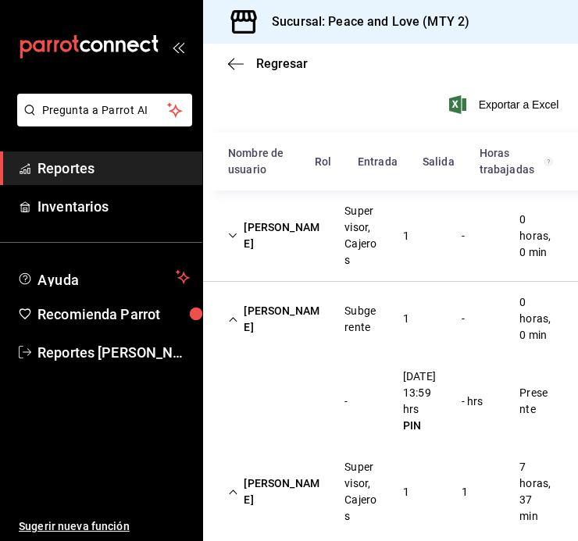
click at [422, 326] on div "Janeth Anaid Ruano Romero Subgerente 1 - 0 horas, 0 min" at bounding box center [390, 319] width 375 height 74
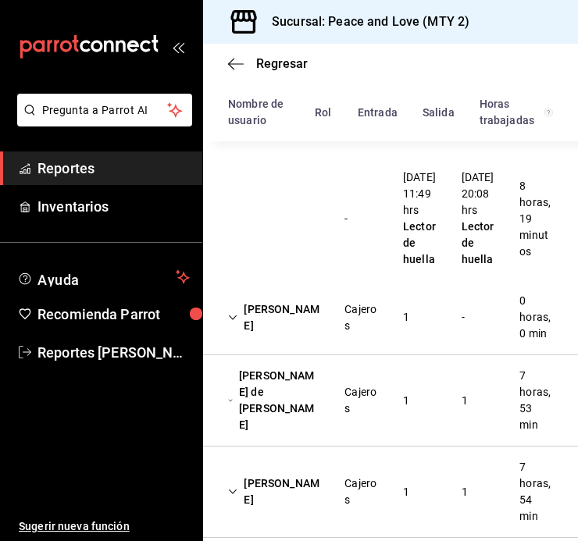
scroll to position [687, 0]
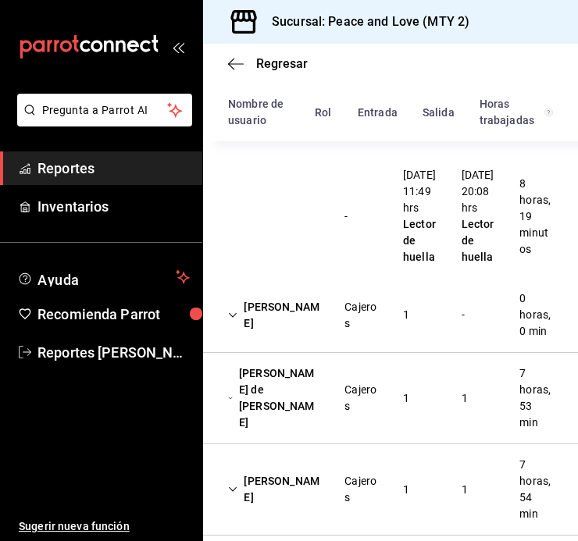
click at [332, 338] on div "Cajeros" at bounding box center [361, 315] width 59 height 45
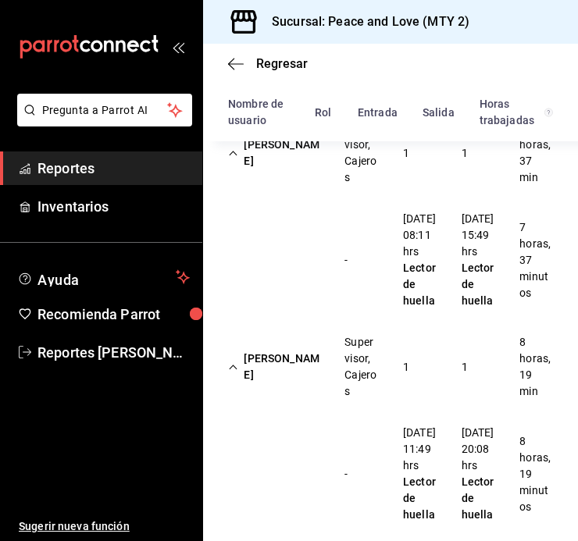
scroll to position [436, 0]
